Goal: Task Accomplishment & Management: Manage account settings

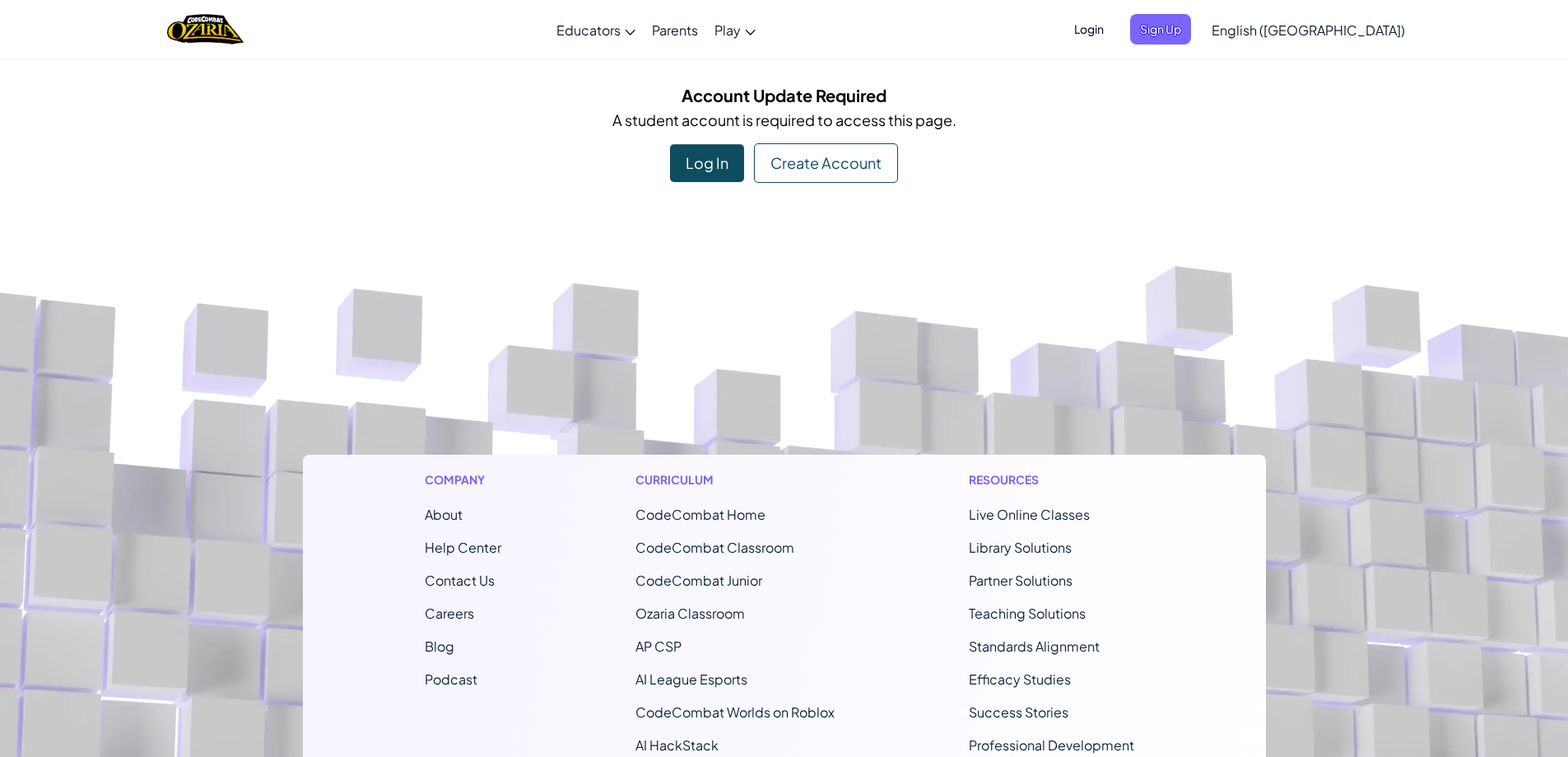
click at [715, 177] on div "Log In" at bounding box center [707, 162] width 74 height 37
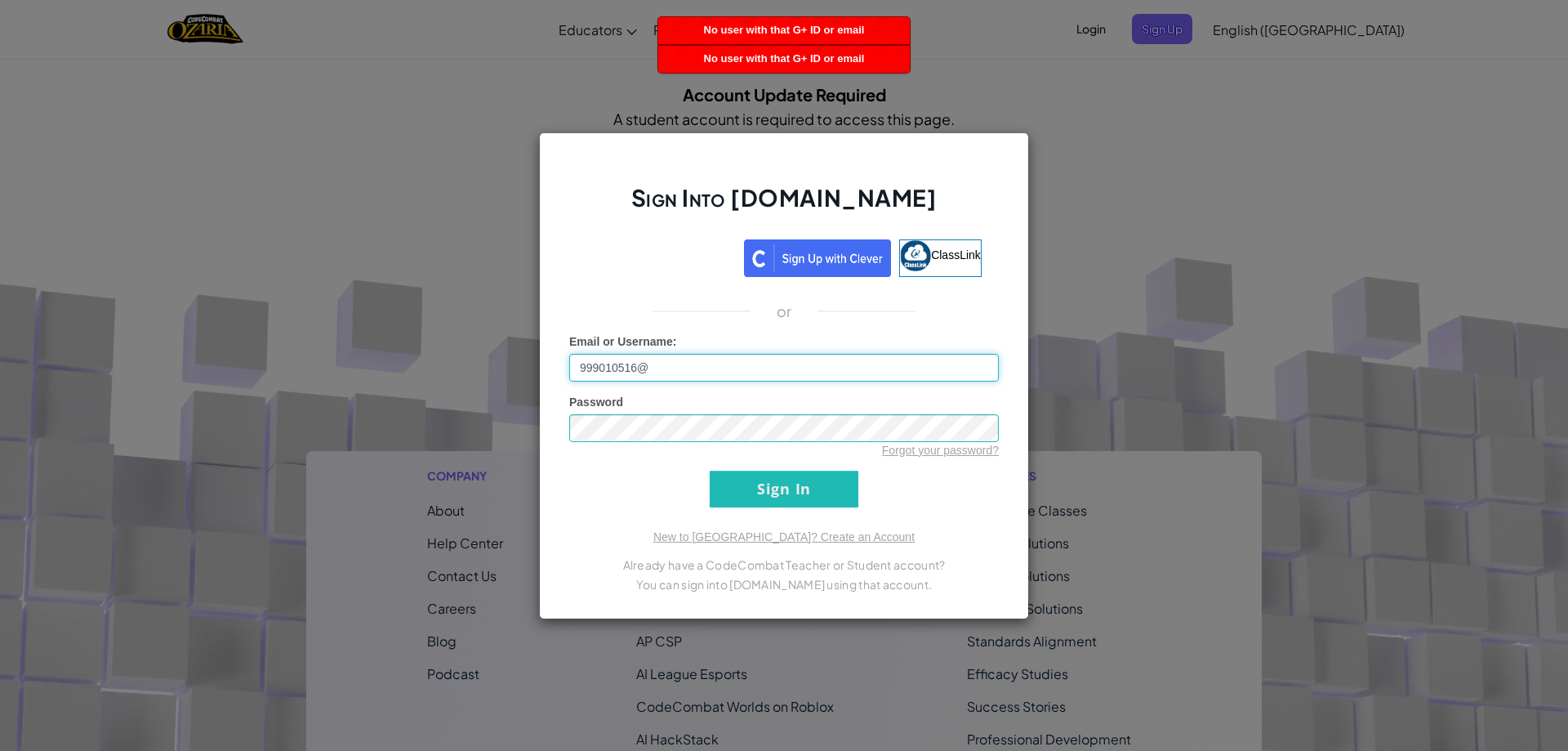
click at [728, 363] on input "999010516@" at bounding box center [784, 368] width 430 height 28
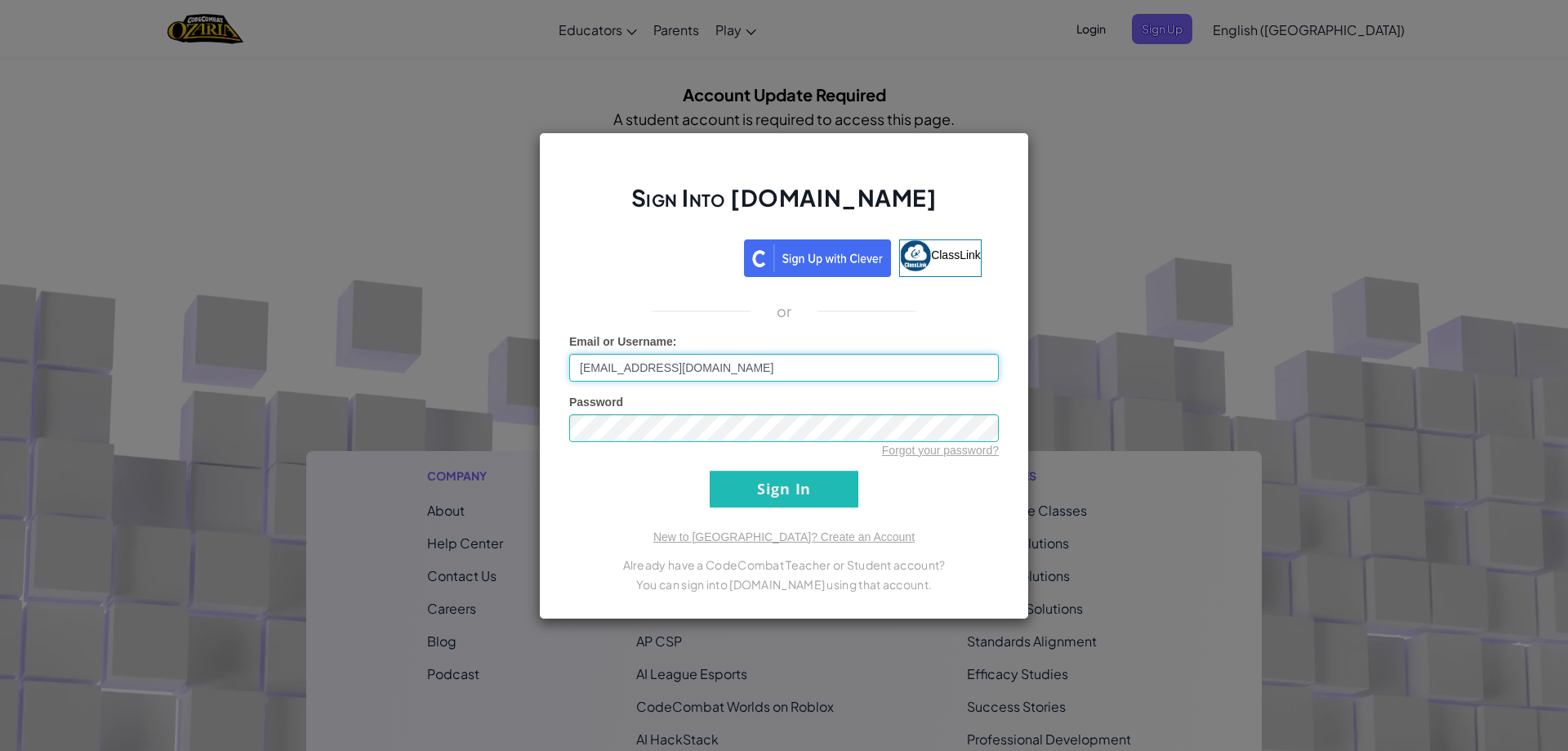
type input "[EMAIL_ADDRESS][DOMAIN_NAME]"
click at [710, 470] on input "Sign In" at bounding box center [784, 488] width 149 height 36
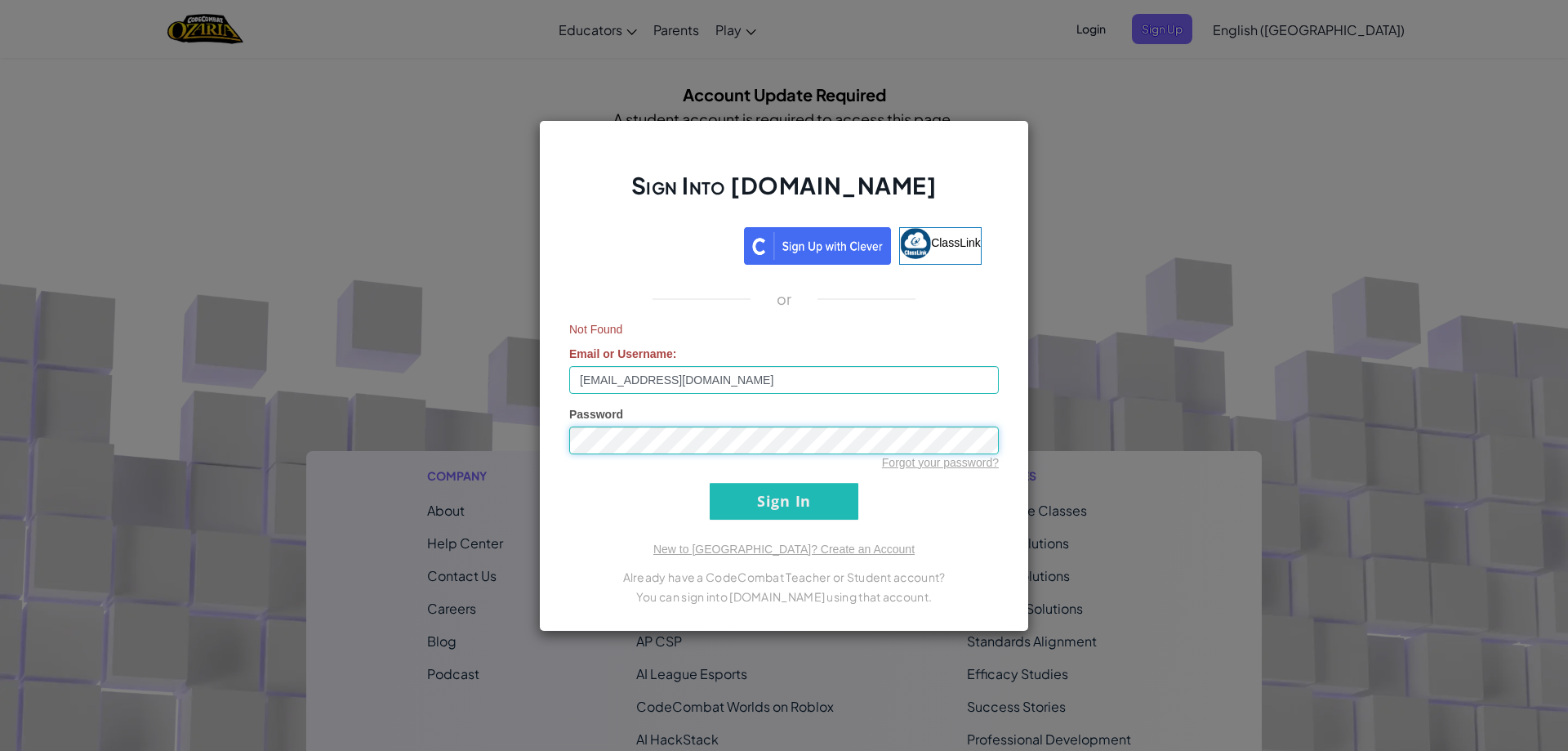
click at [710, 482] on input "Sign In" at bounding box center [784, 501] width 149 height 36
drag, startPoint x: 773, startPoint y: 381, endPoint x: 319, endPoint y: 307, distance: 460.0
click at [323, 308] on div "Sign Into [DOMAIN_NAME] ClassLink or Not Found Email or Username : [EMAIL_ADDRE…" at bounding box center [784, 375] width 1568 height 751
type input "Dayana Y"
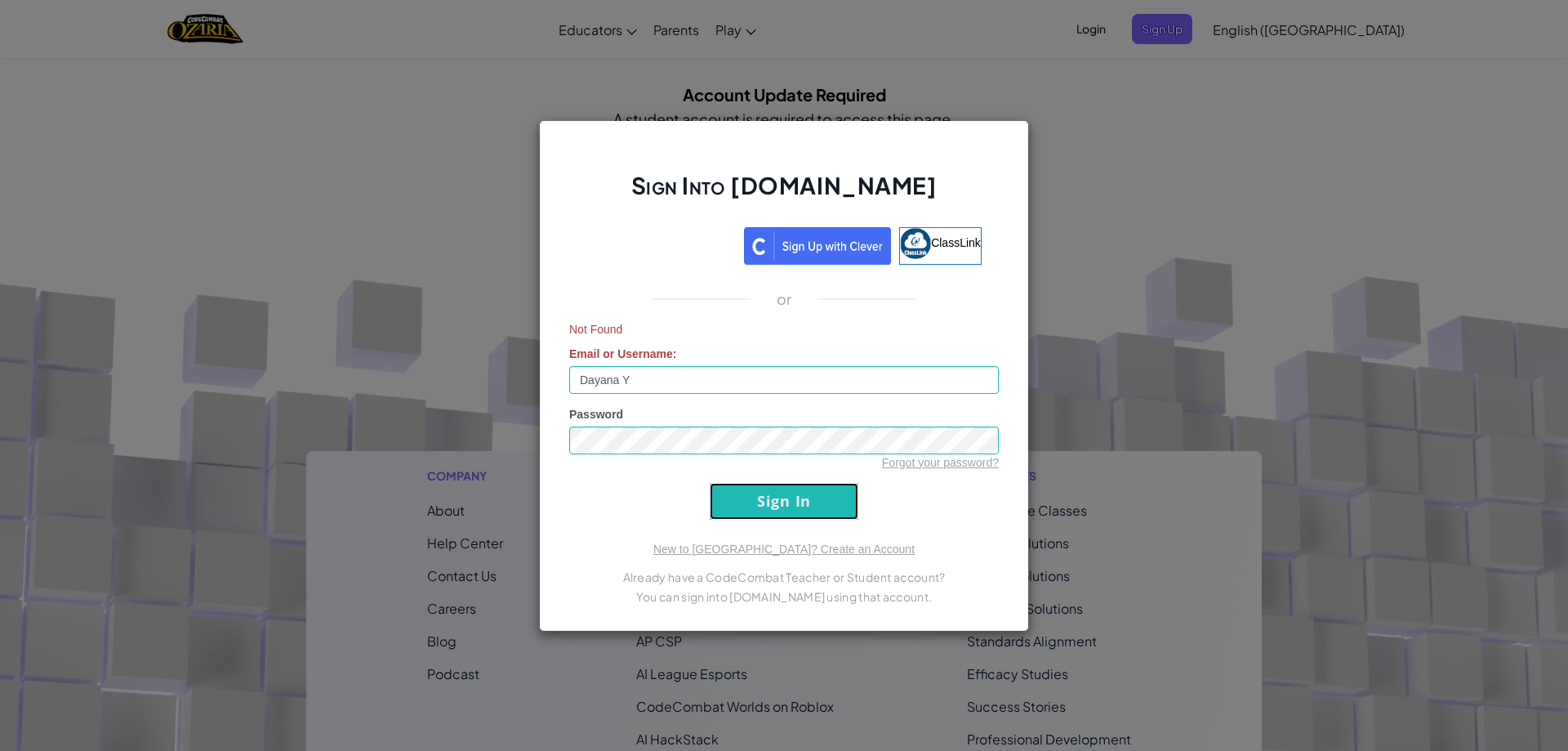
click at [825, 493] on input "Sign In" at bounding box center [784, 501] width 149 height 36
